Goal: Task Accomplishment & Management: Manage account settings

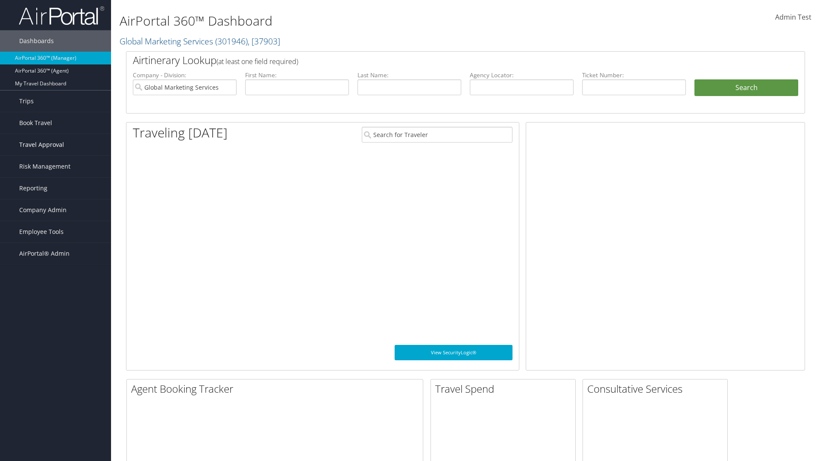
click at [55, 145] on span "Travel Approval" at bounding box center [41, 144] width 45 height 21
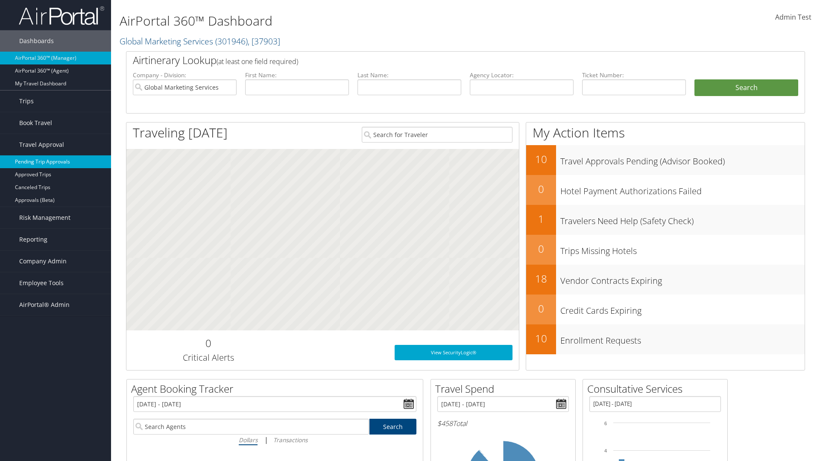
click at [55, 162] on link "Pending Trip Approvals" at bounding box center [55, 161] width 111 height 13
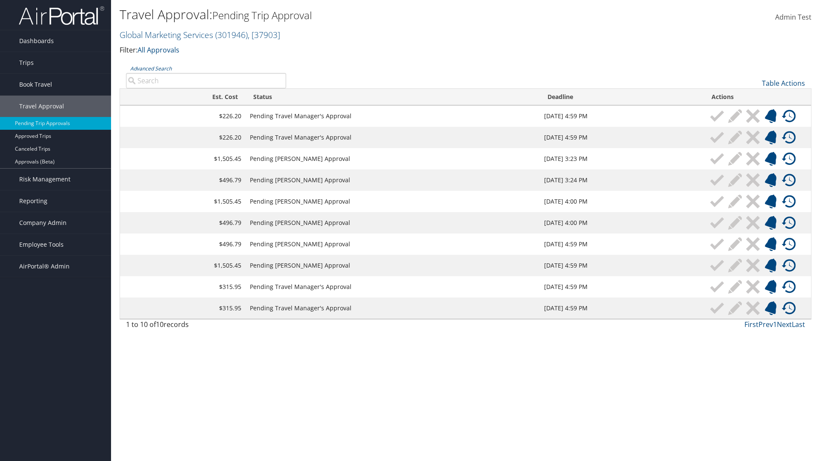
click at [783, 83] on link "Table Actions" at bounding box center [782, 83] width 43 height 9
click at [754, 96] on link "Download Report" at bounding box center [754, 96] width 112 height 15
click at [783, 83] on link "Table Actions" at bounding box center [782, 83] width 43 height 9
click at [754, 111] on link "Column Visibility" at bounding box center [754, 111] width 112 height 15
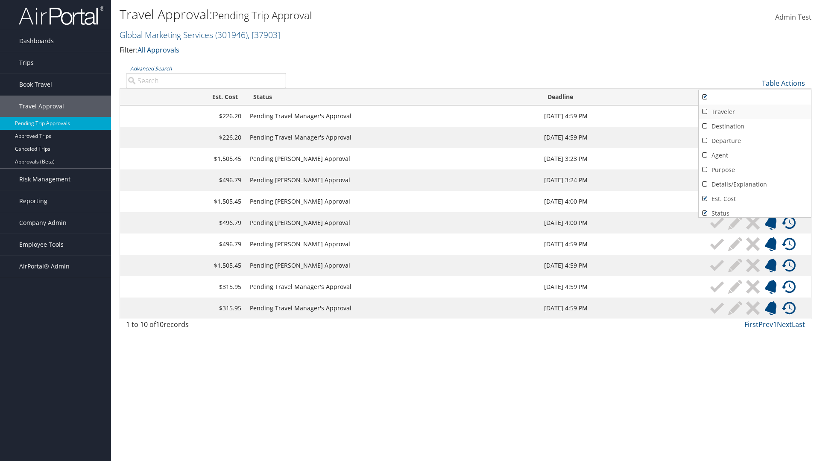
click at [754, 112] on link "Traveler" at bounding box center [754, 112] width 112 height 15
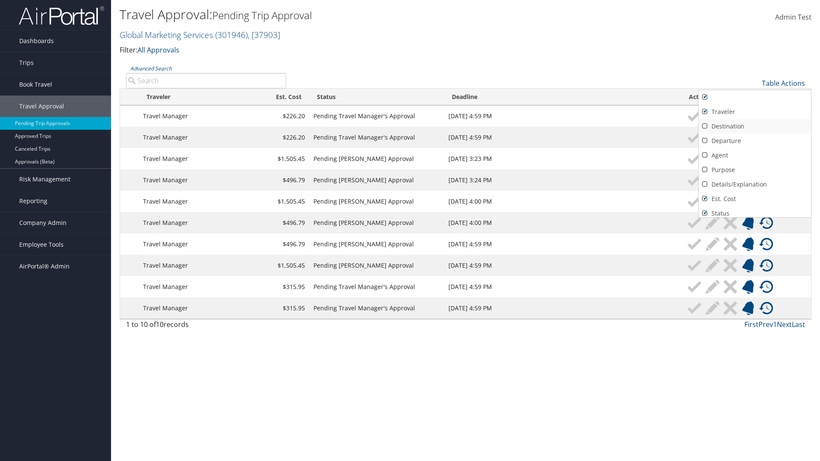
click at [754, 126] on link "Destination" at bounding box center [754, 126] width 112 height 15
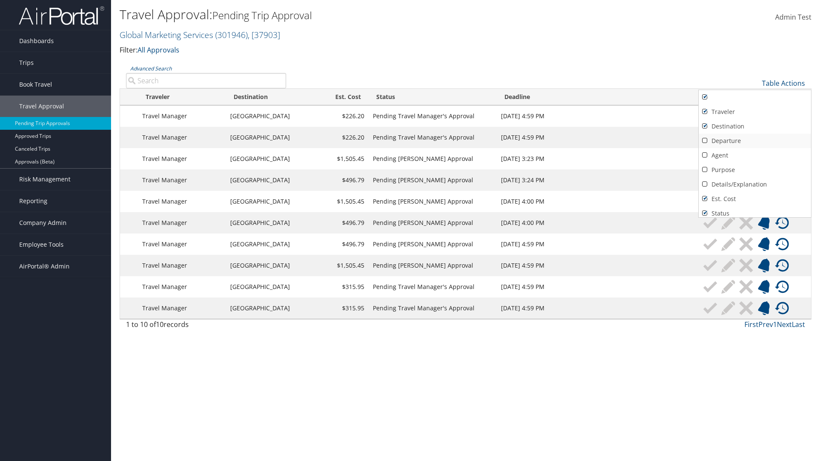
click at [754, 141] on link "Departure" at bounding box center [754, 141] width 112 height 15
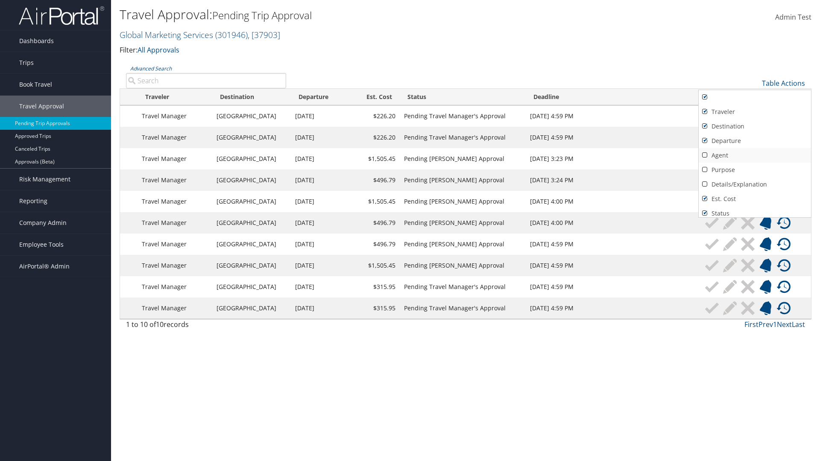
click at [754, 155] on link "Agent" at bounding box center [754, 155] width 112 height 15
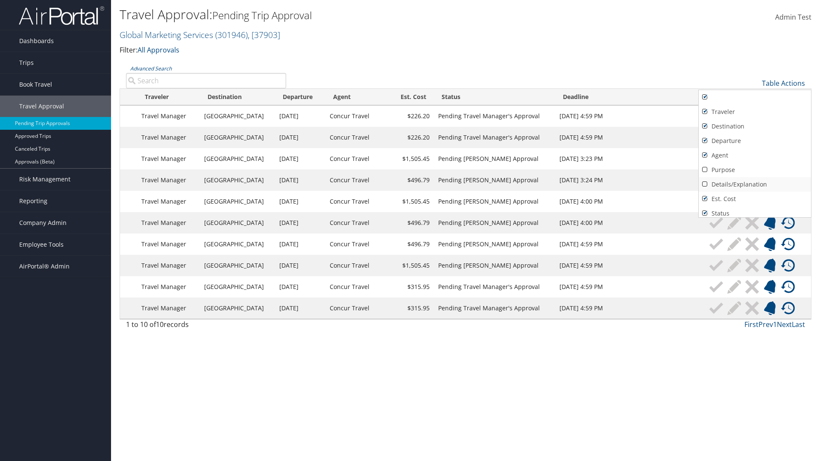
click at [754, 184] on link "Details/Explanation" at bounding box center [754, 184] width 112 height 15
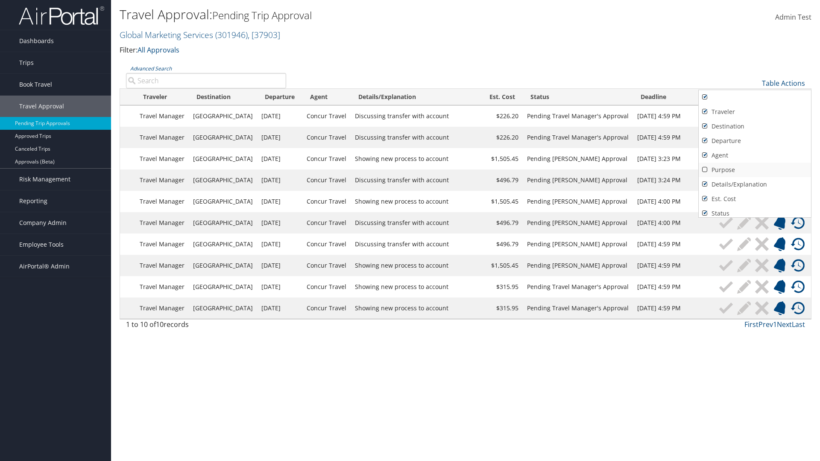
click at [754, 170] on link "Purpose" at bounding box center [754, 170] width 112 height 15
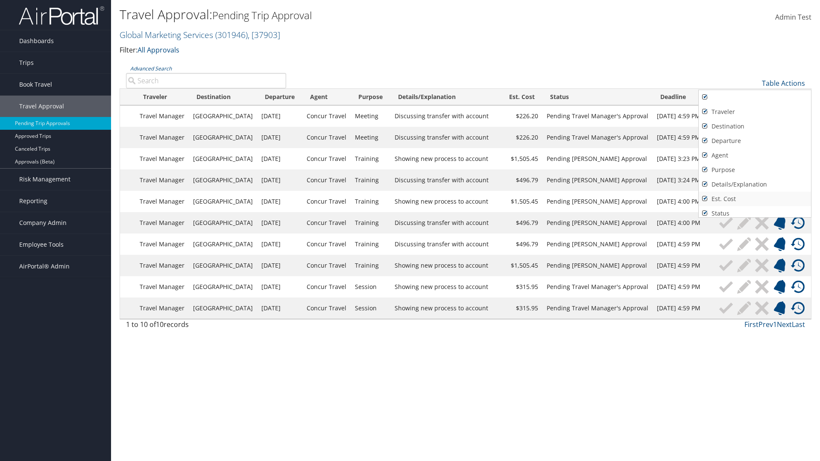
click at [754, 199] on link "Est. Cost" at bounding box center [754, 199] width 112 height 15
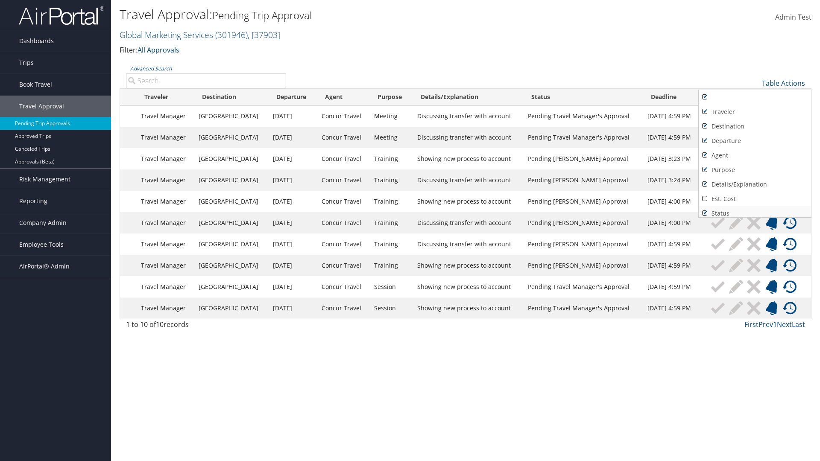
click at [754, 210] on link "Status" at bounding box center [754, 213] width 112 height 15
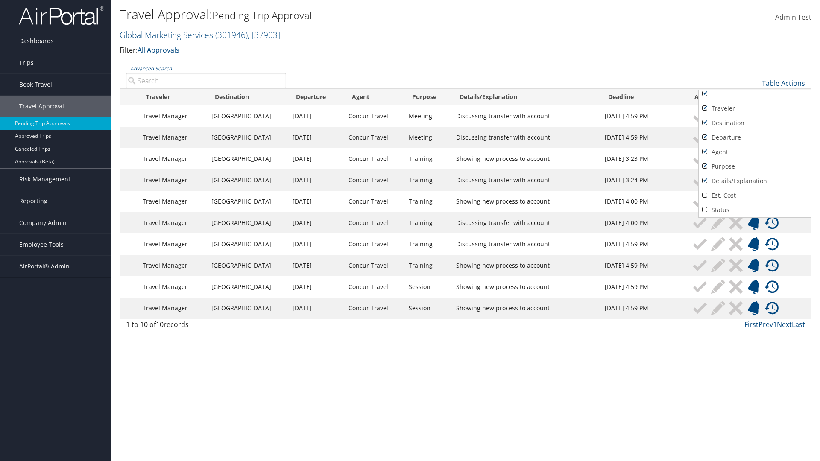
click at [754, 217] on link "Deadline" at bounding box center [754, 224] width 112 height 15
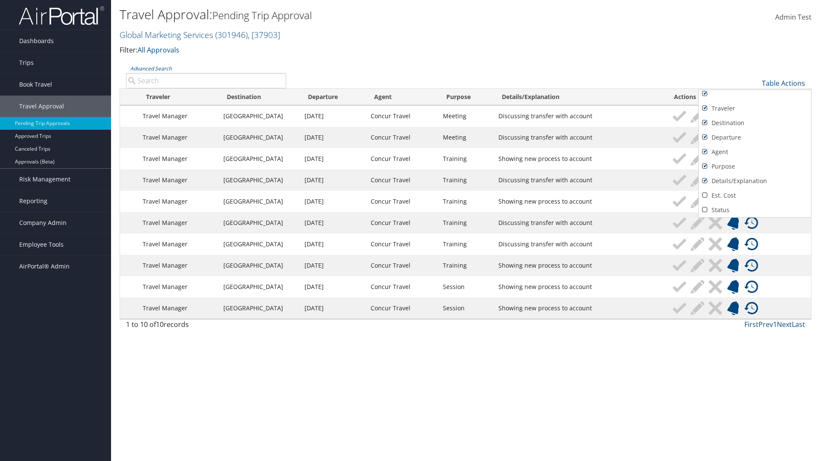
scroll to position [32, 0]
click at [754, 210] on link "Actions" at bounding box center [754, 210] width 112 height 15
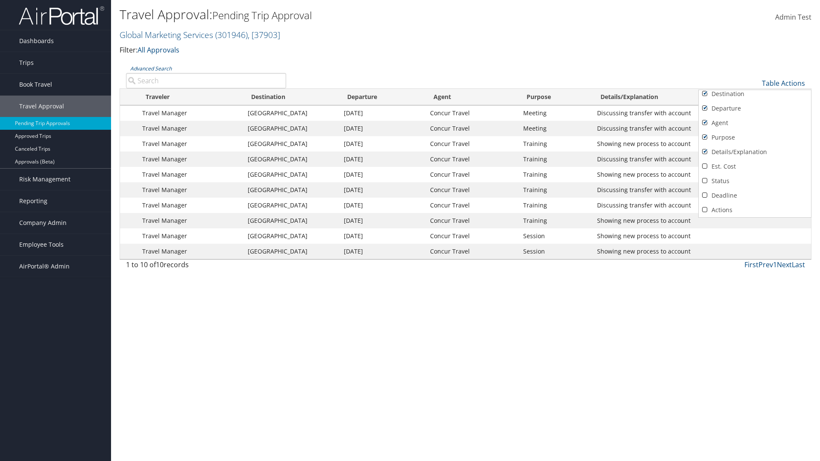
click at [754, 87] on link "Traveler" at bounding box center [754, 79] width 112 height 15
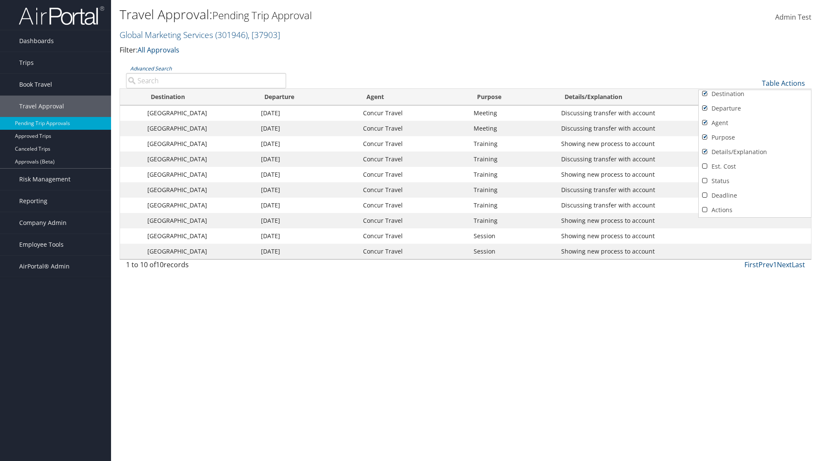
scroll to position [0, 0]
click at [754, 126] on link "Destination" at bounding box center [754, 126] width 112 height 15
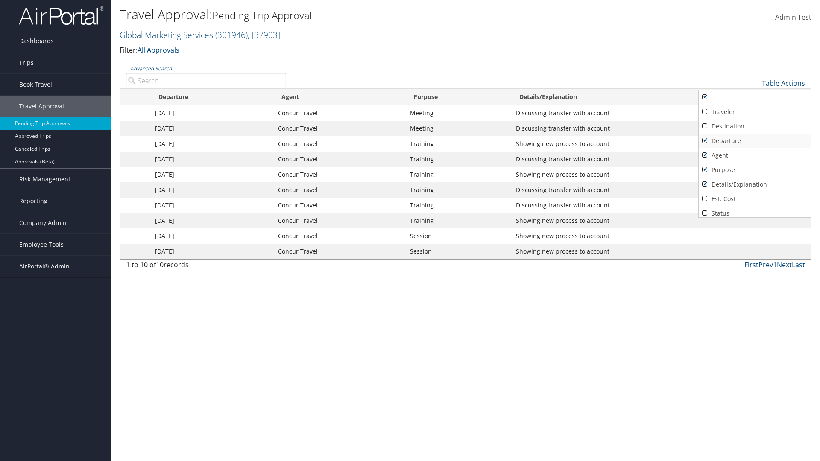
click at [754, 141] on link "Departure" at bounding box center [754, 141] width 112 height 15
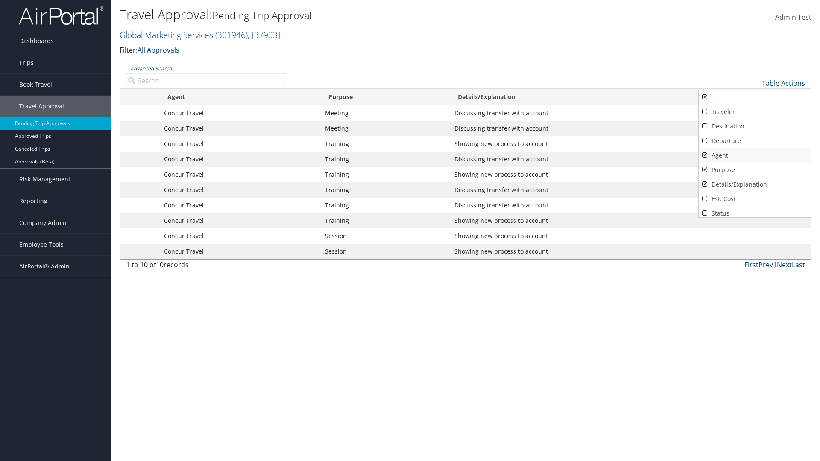
click at [754, 155] on link "Agent" at bounding box center [754, 155] width 112 height 15
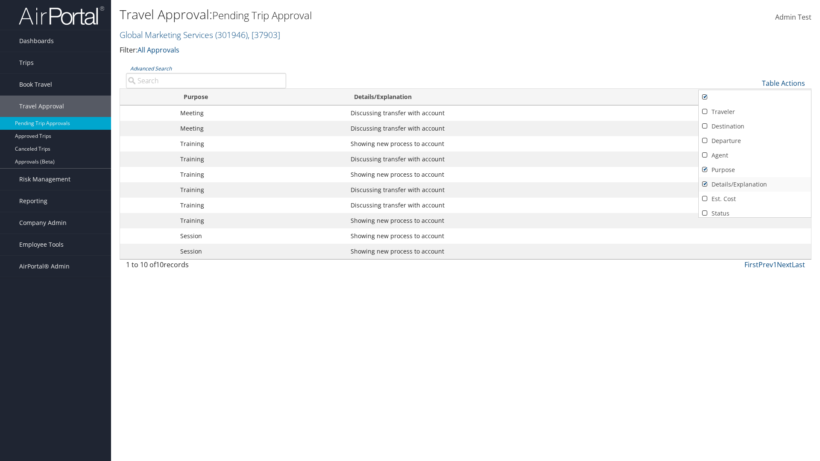
click at [754, 184] on link "Details/Explanation" at bounding box center [754, 184] width 112 height 15
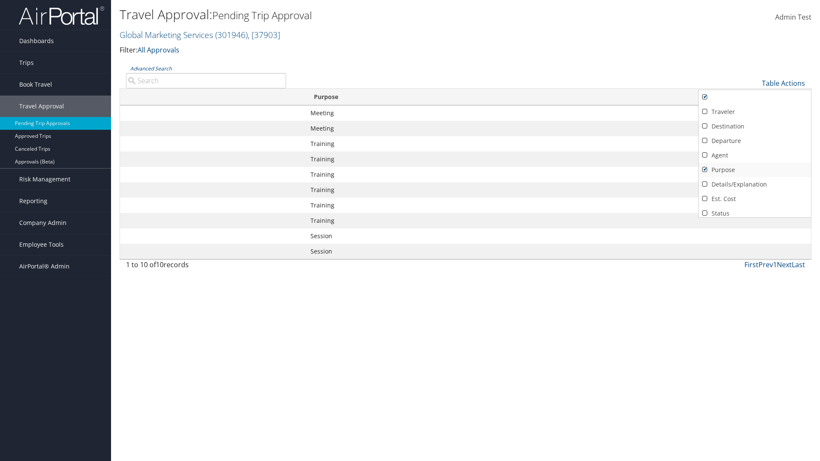
click at [754, 170] on link "Purpose" at bounding box center [754, 170] width 112 height 15
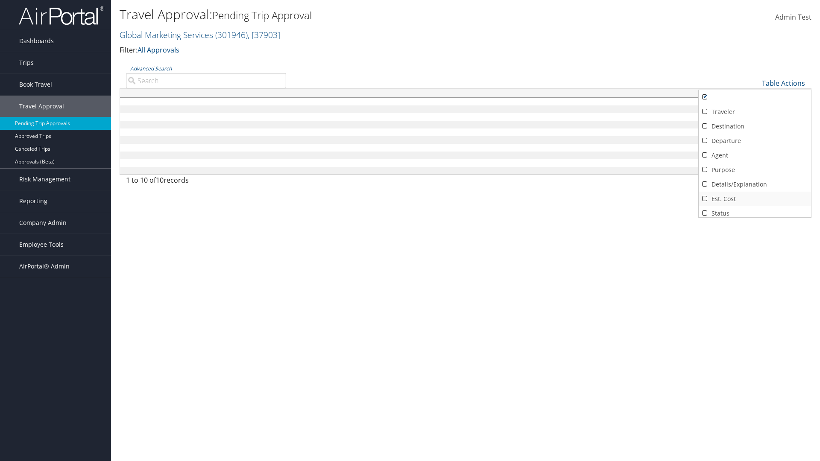
click at [754, 199] on link "Est. Cost" at bounding box center [754, 199] width 112 height 15
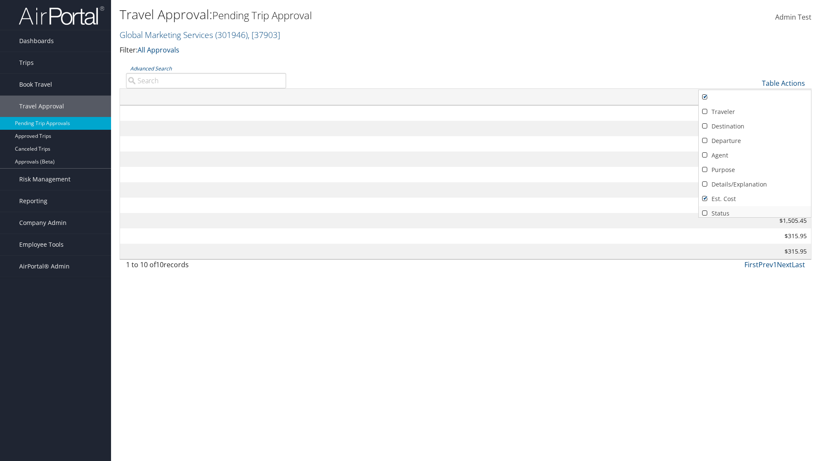
click at [754, 210] on link "Status" at bounding box center [754, 213] width 112 height 15
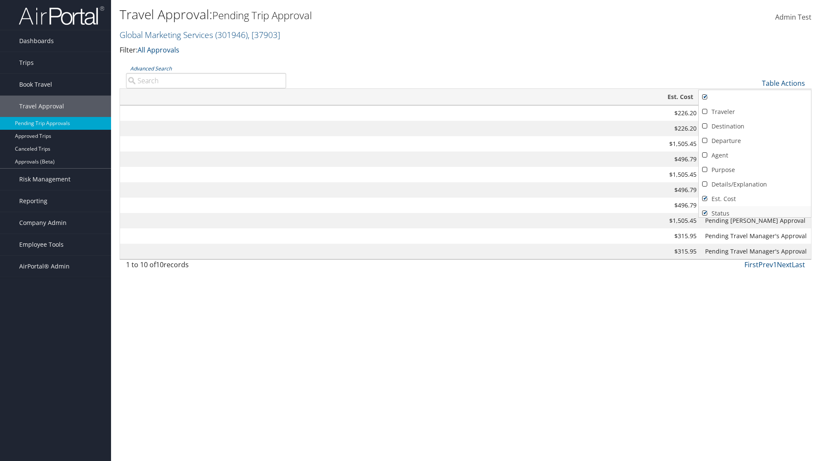
scroll to position [3, 0]
click at [754, 217] on link "Deadline" at bounding box center [754, 224] width 112 height 15
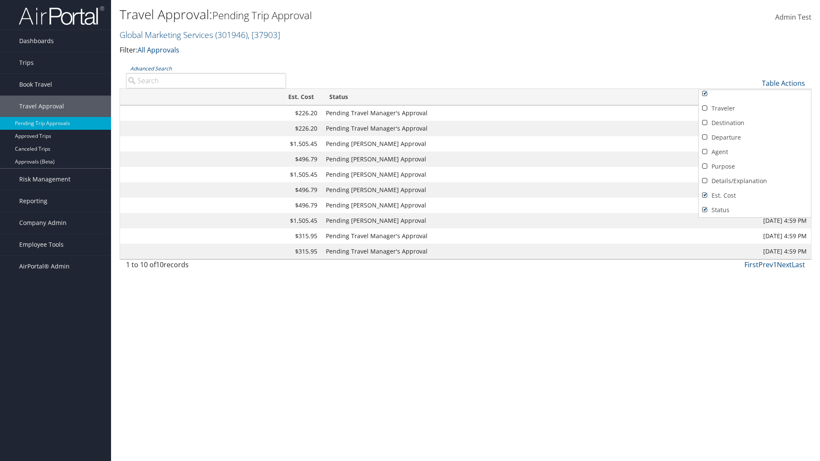
scroll to position [32, 0]
click at [754, 210] on link "Actions" at bounding box center [754, 210] width 112 height 15
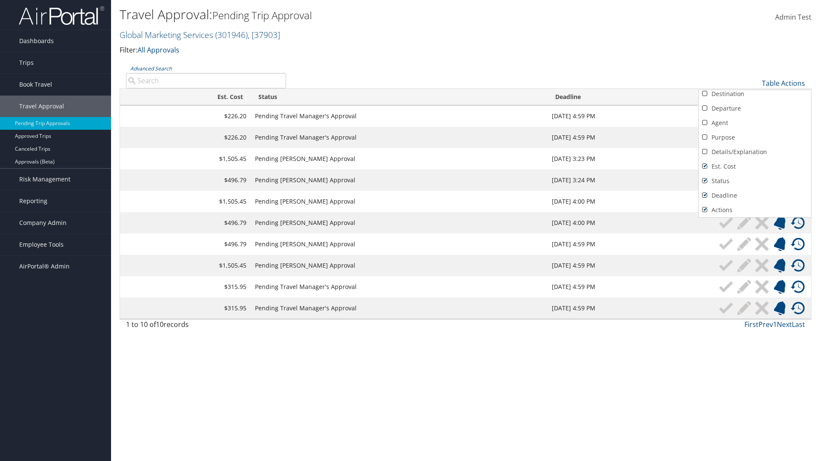
click at [410, 230] on div at bounding box center [410, 230] width 820 height 461
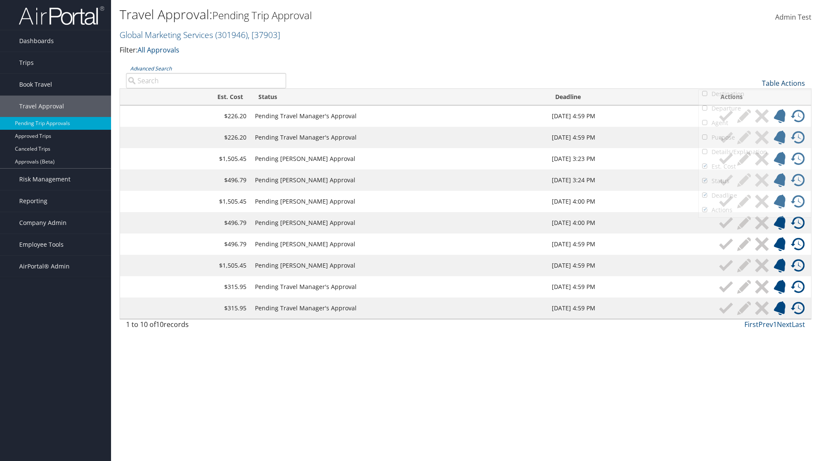
click at [783, 79] on link "Table Actions" at bounding box center [782, 83] width 43 height 9
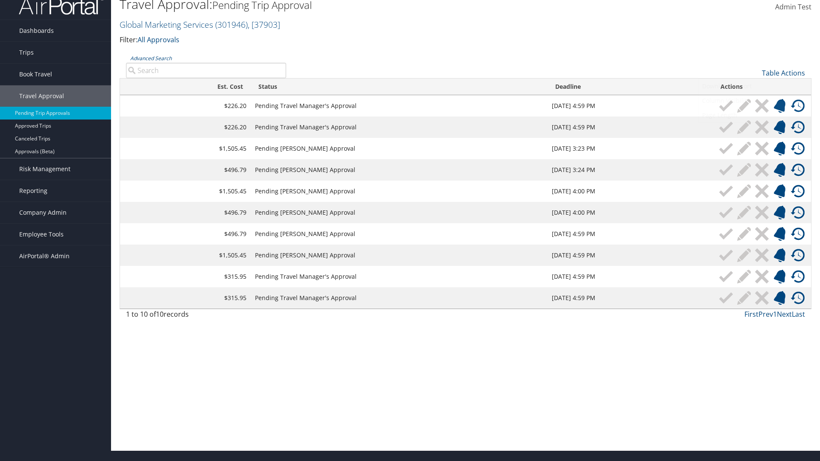
click at [754, 115] on link "Page Length" at bounding box center [754, 115] width 112 height 15
